Goal: Transaction & Acquisition: Download file/media

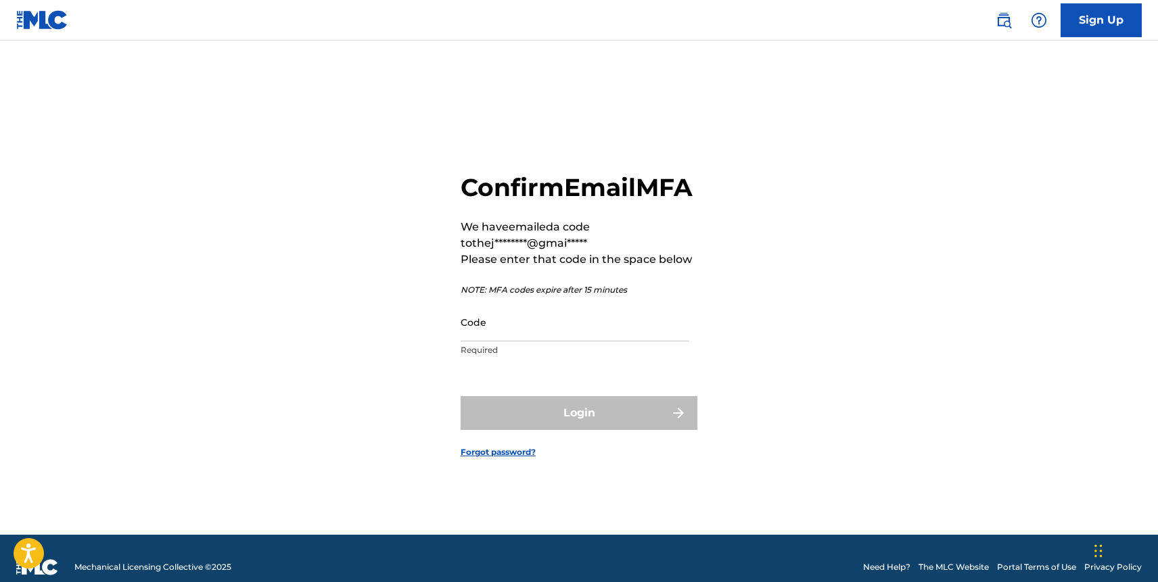
click at [507, 342] on input "Code" at bounding box center [575, 322] width 229 height 39
paste input "475862"
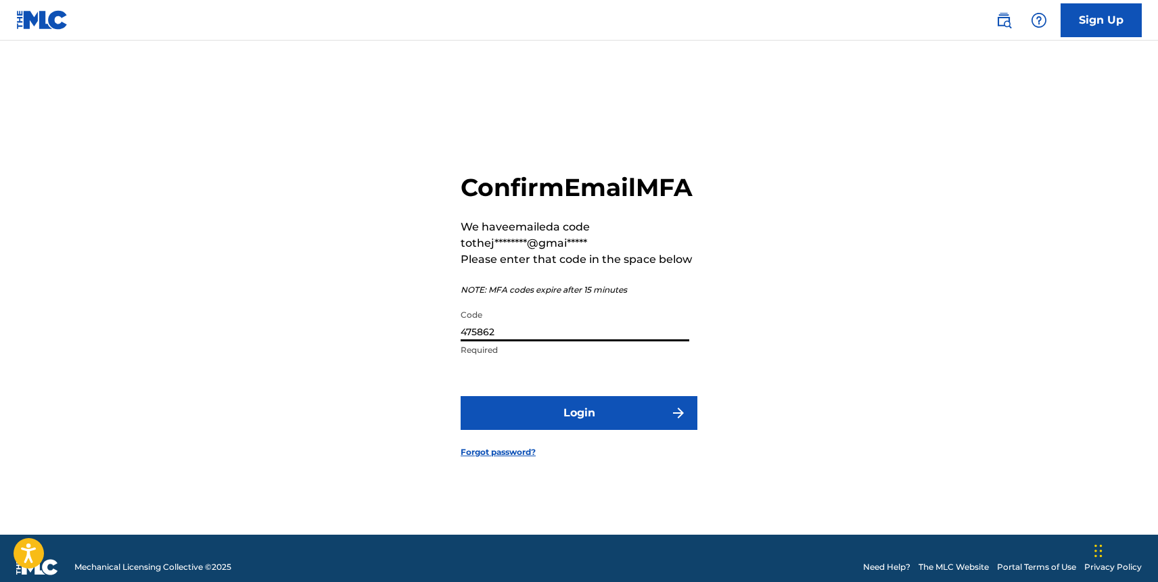
type input "475862"
click at [512, 430] on button "Login" at bounding box center [579, 413] width 237 height 34
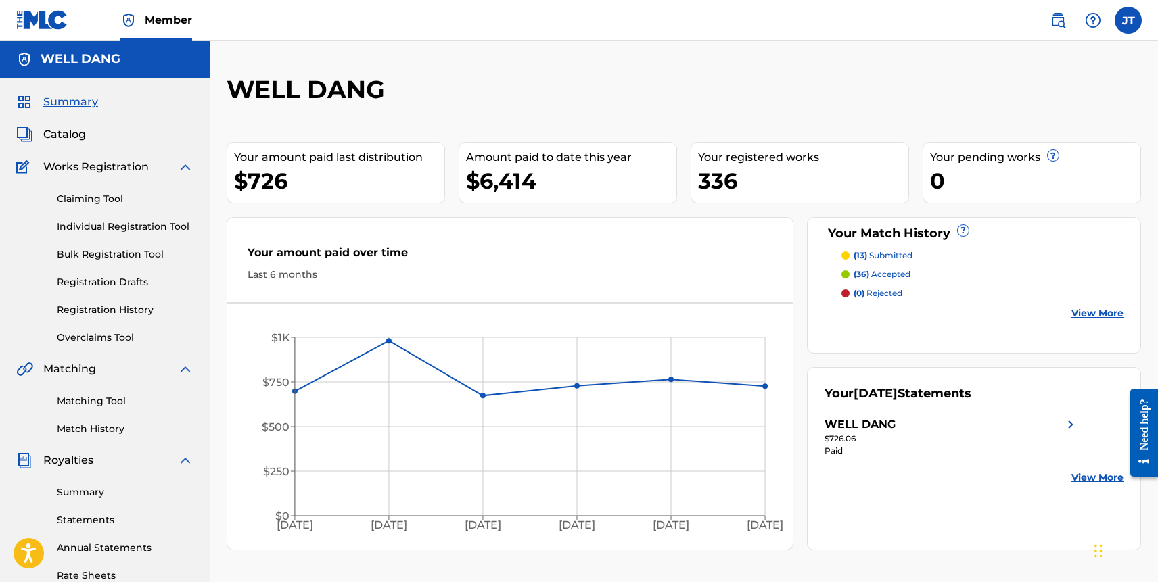
click at [114, 493] on link "Summary" at bounding box center [125, 493] width 137 height 14
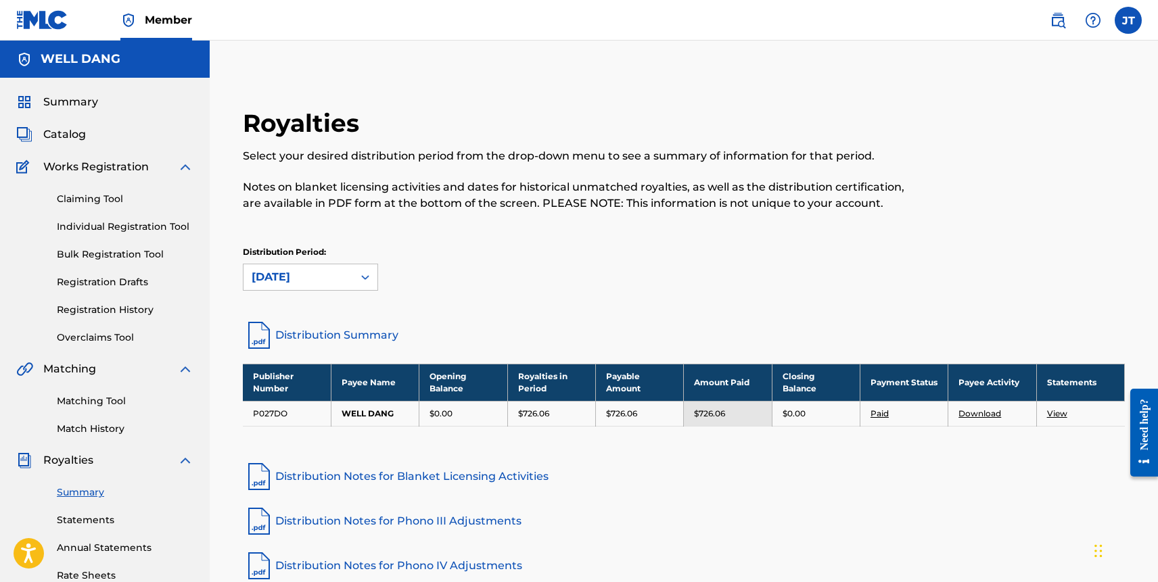
click at [1053, 416] on link "View" at bounding box center [1057, 414] width 20 height 10
click at [982, 416] on link "Download" at bounding box center [980, 414] width 43 height 10
